Goal: Task Accomplishment & Management: Manage account settings

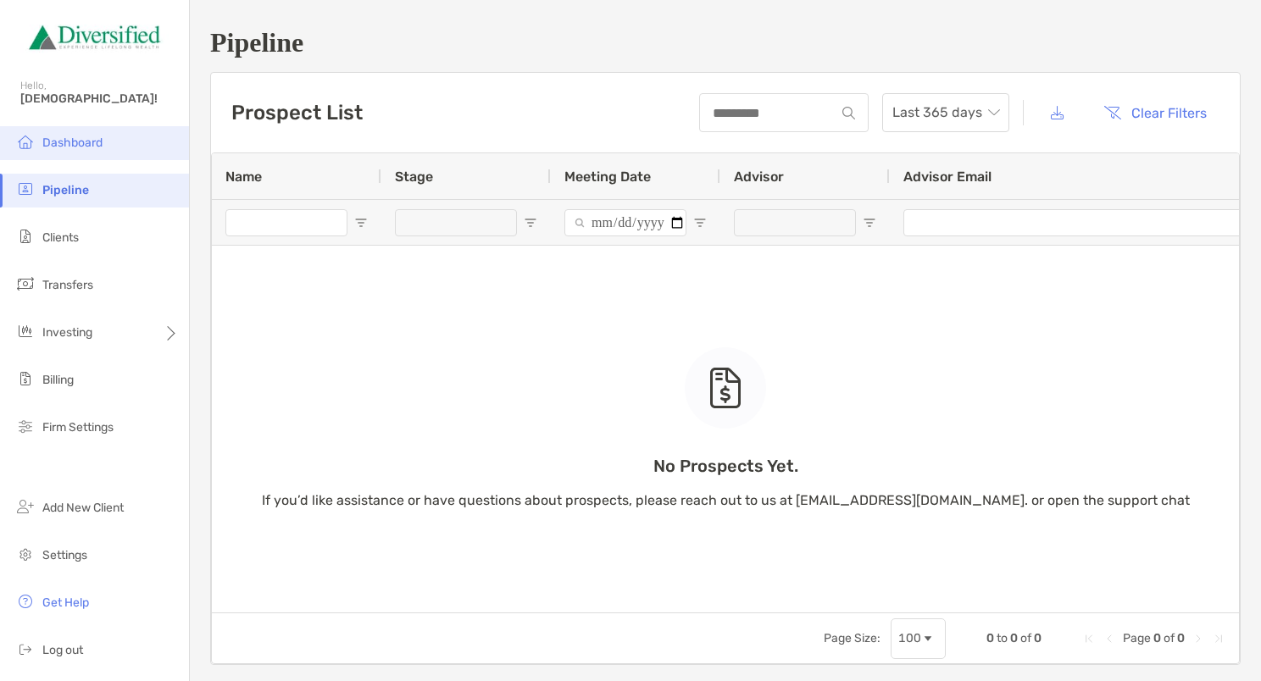
click at [58, 140] on span "Dashboard" at bounding box center [72, 143] width 60 height 14
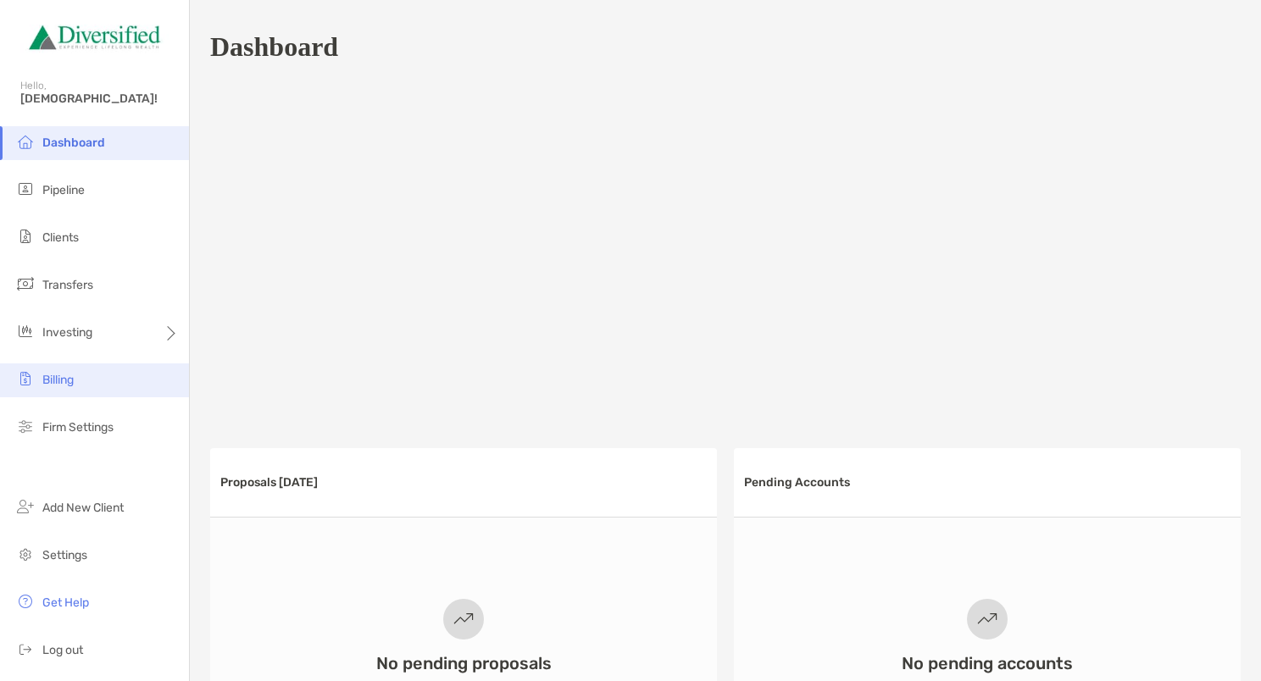
click at [79, 390] on li "Billing" at bounding box center [94, 381] width 189 height 34
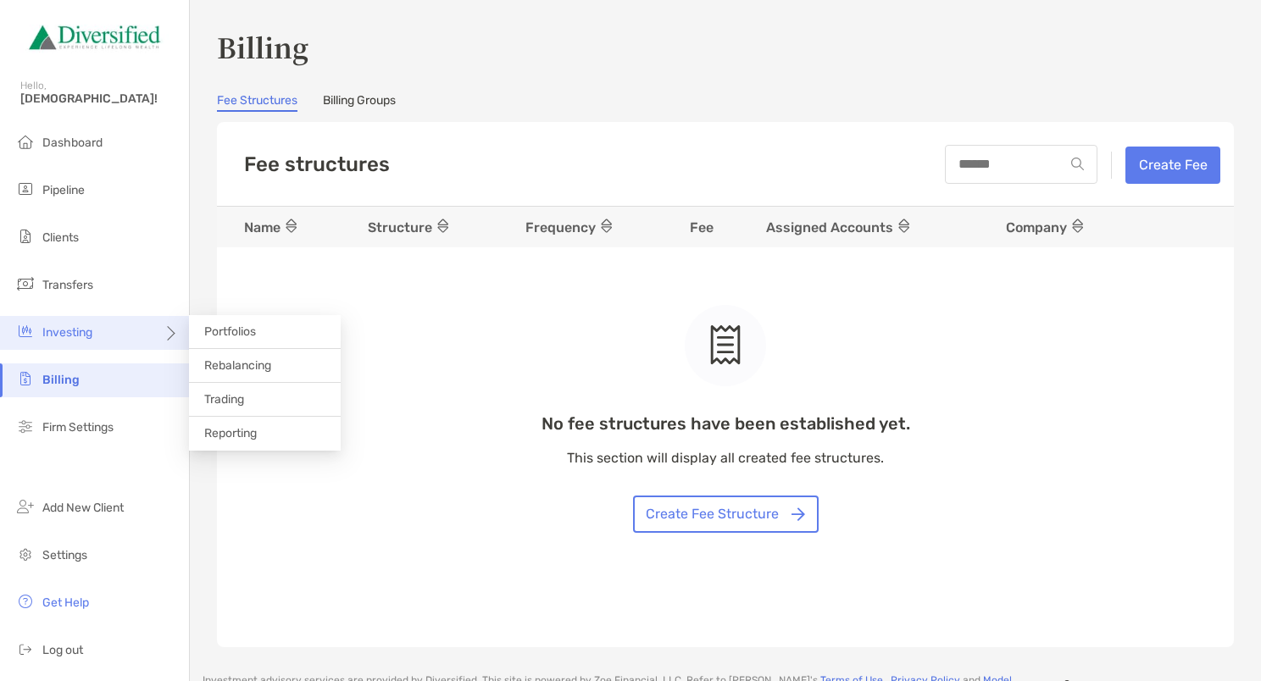
click at [67, 338] on span "Investing" at bounding box center [67, 332] width 50 height 14
click at [67, 329] on span "Investing" at bounding box center [67, 332] width 50 height 14
click at [117, 332] on div "Investing" at bounding box center [94, 333] width 189 height 34
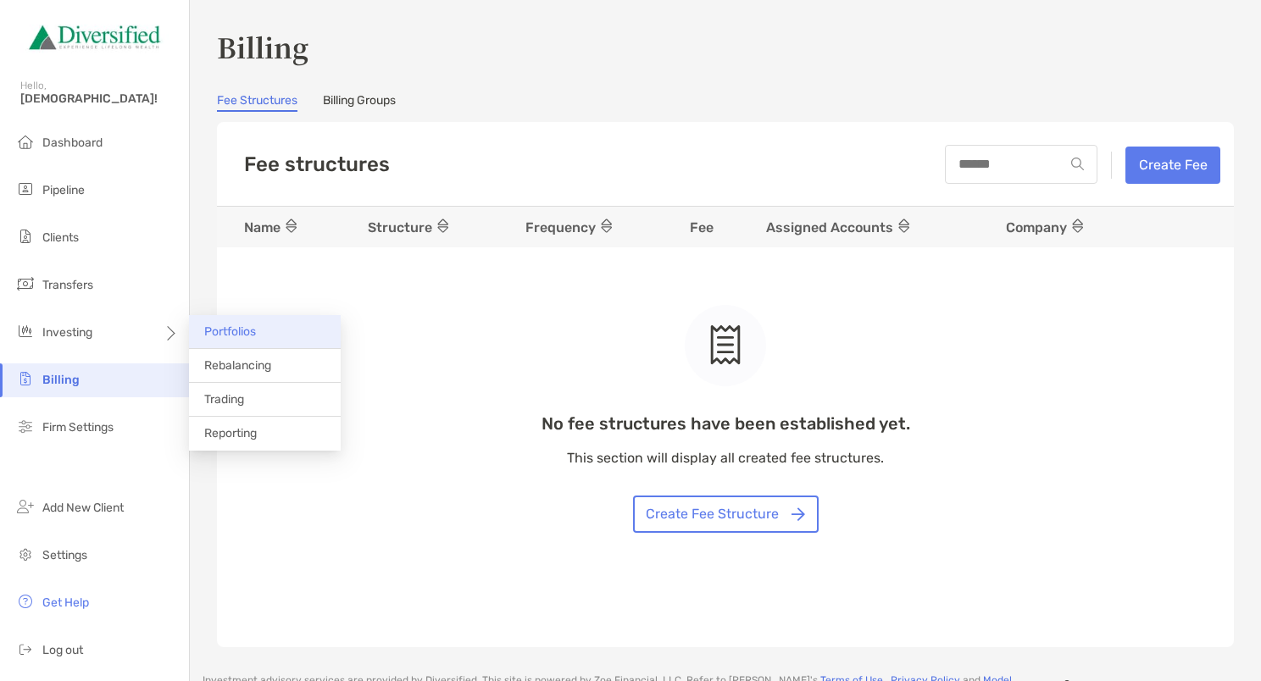
click at [248, 326] on span "Portfolios" at bounding box center [230, 332] width 52 height 14
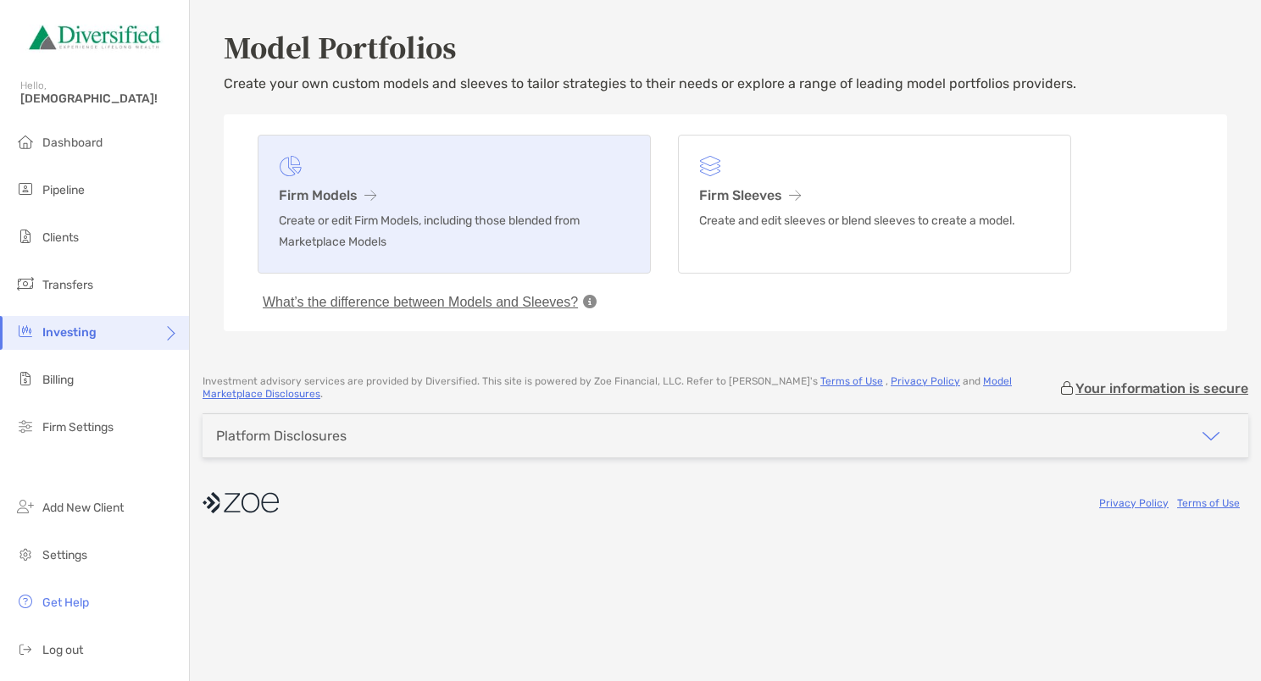
click at [352, 193] on h3 "Firm Models" at bounding box center [454, 195] width 351 height 16
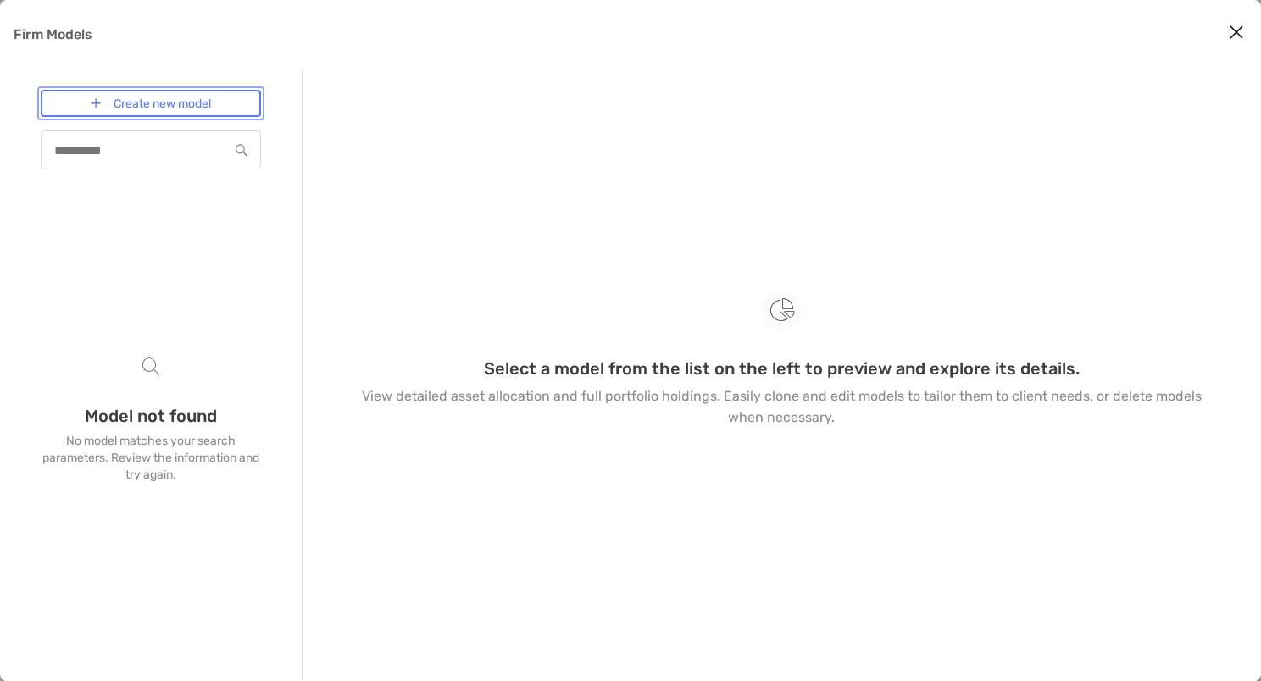
click at [103, 103] on link "Create new model" at bounding box center [151, 103] width 220 height 27
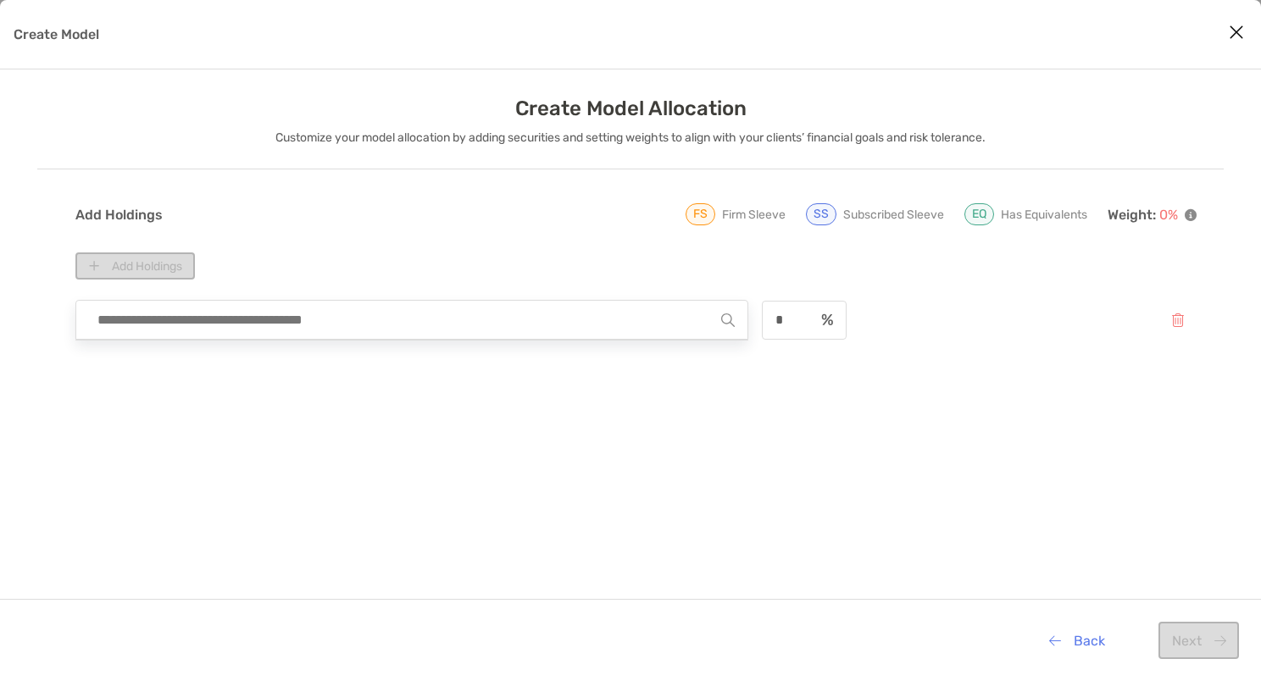
click at [412, 320] on input "Create Model" at bounding box center [405, 320] width 632 height 38
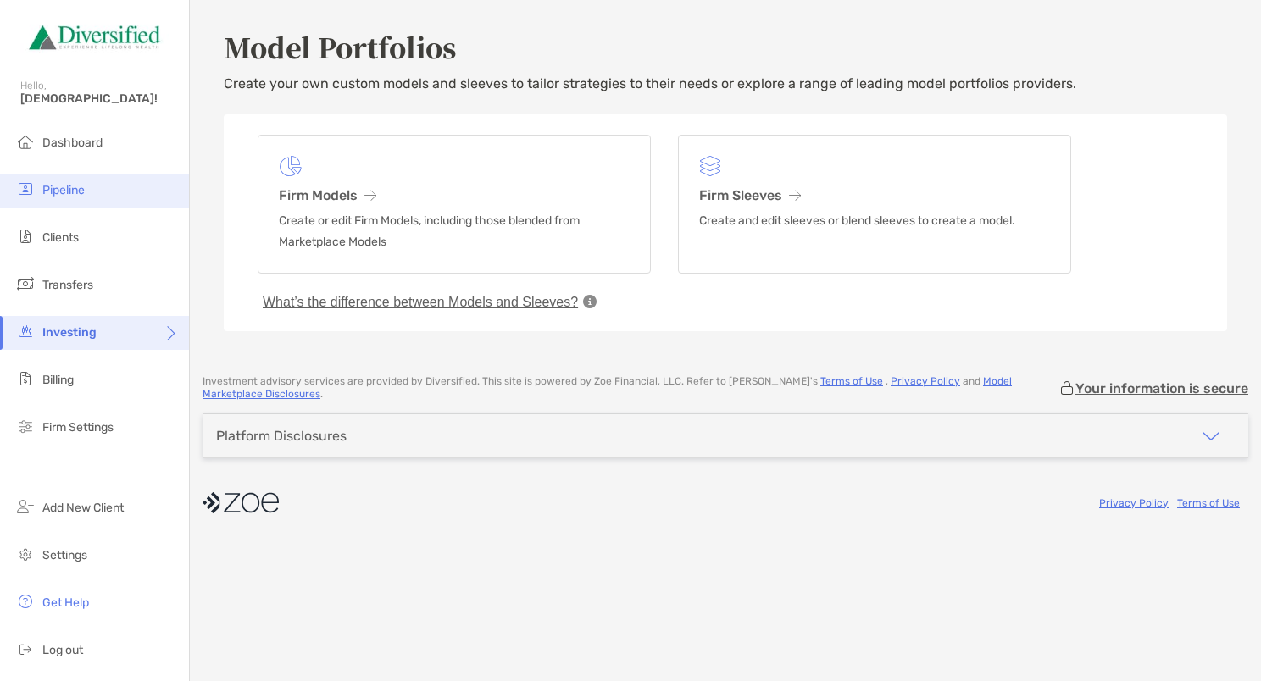
click at [62, 192] on span "Pipeline" at bounding box center [63, 190] width 42 height 14
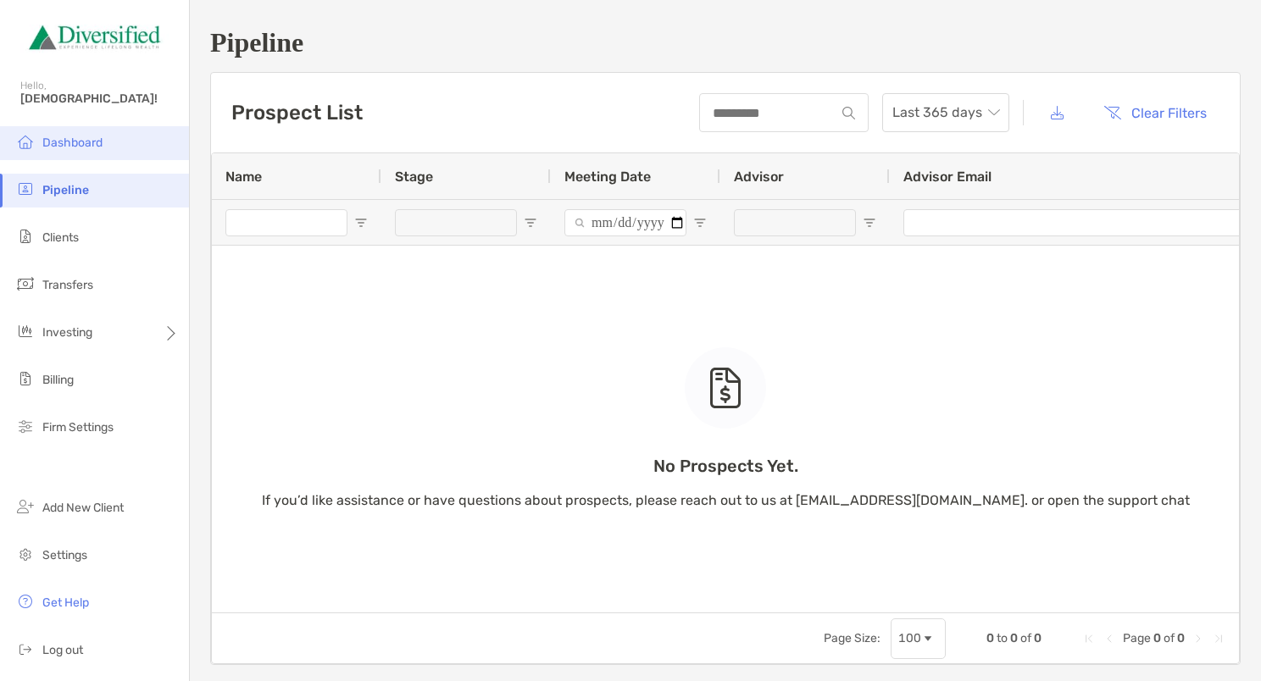
click at [39, 142] on li "Dashboard" at bounding box center [94, 143] width 189 height 34
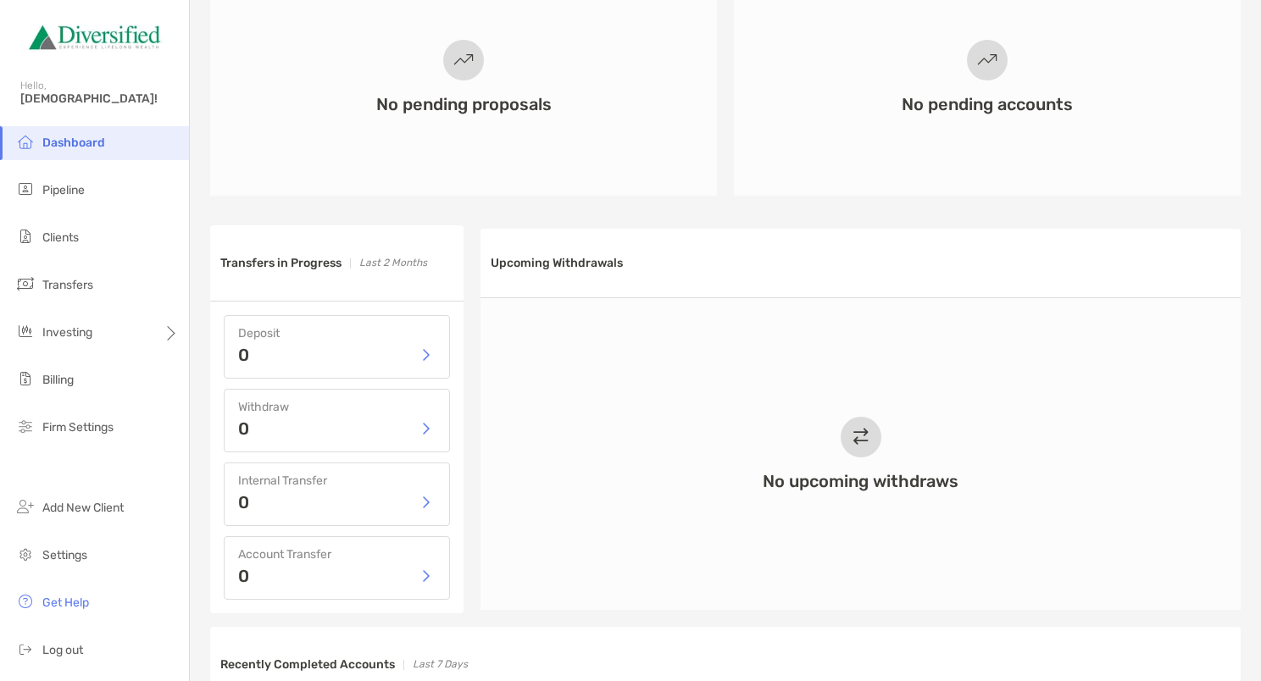
scroll to position [593, 0]
